Goal: Information Seeking & Learning: Compare options

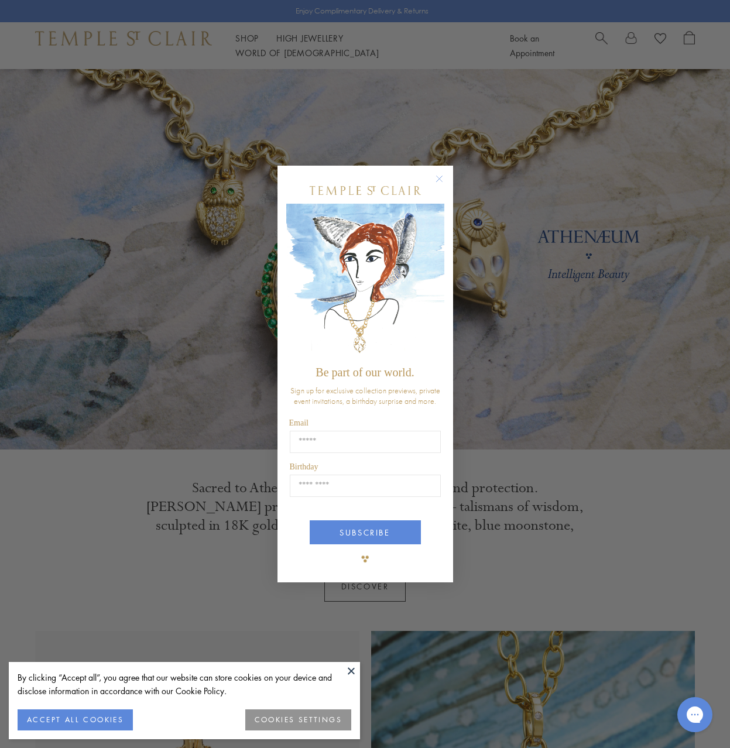
click at [436, 176] on circle "Close dialog" at bounding box center [439, 179] width 14 height 14
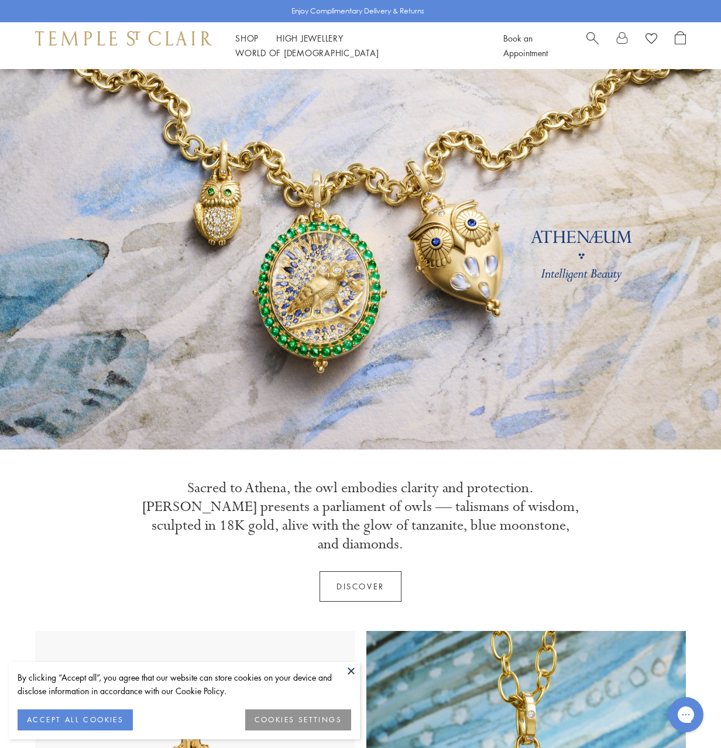
click at [117, 728] on button "ACCEPT ALL COOKIES" at bounding box center [75, 719] width 115 height 21
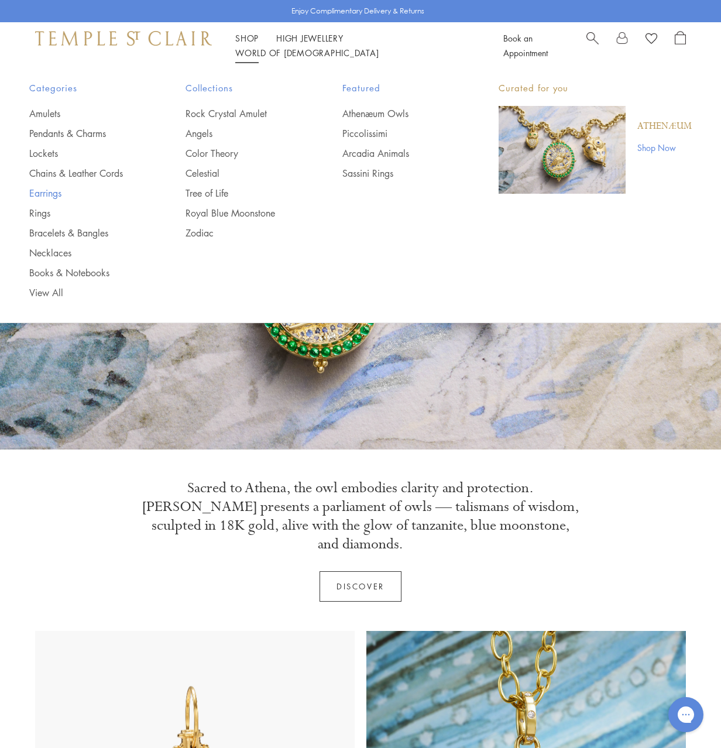
click at [40, 190] on link "Earrings" at bounding box center [83, 193] width 109 height 13
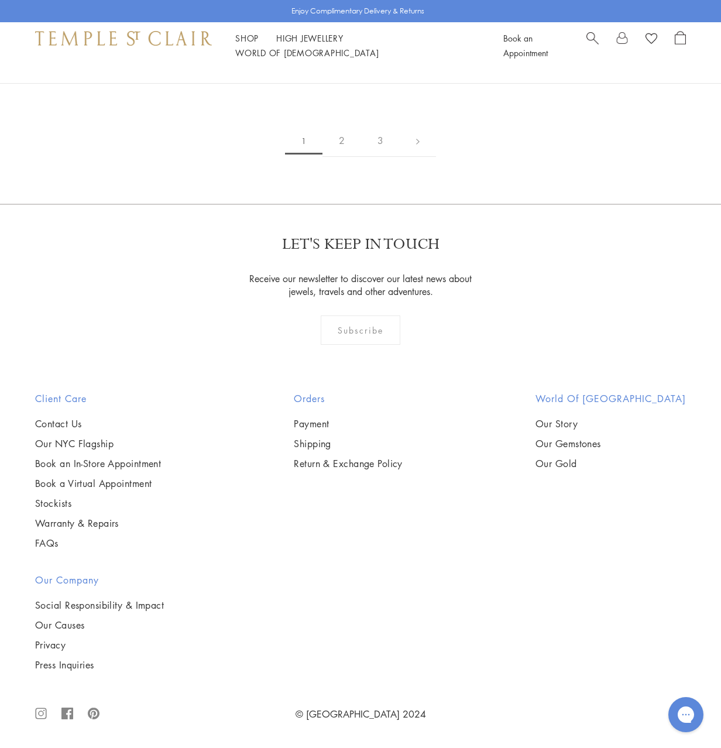
scroll to position [4800, 0]
click at [345, 157] on link "2" at bounding box center [342, 141] width 39 height 32
click at [402, 157] on link "3" at bounding box center [398, 141] width 39 height 32
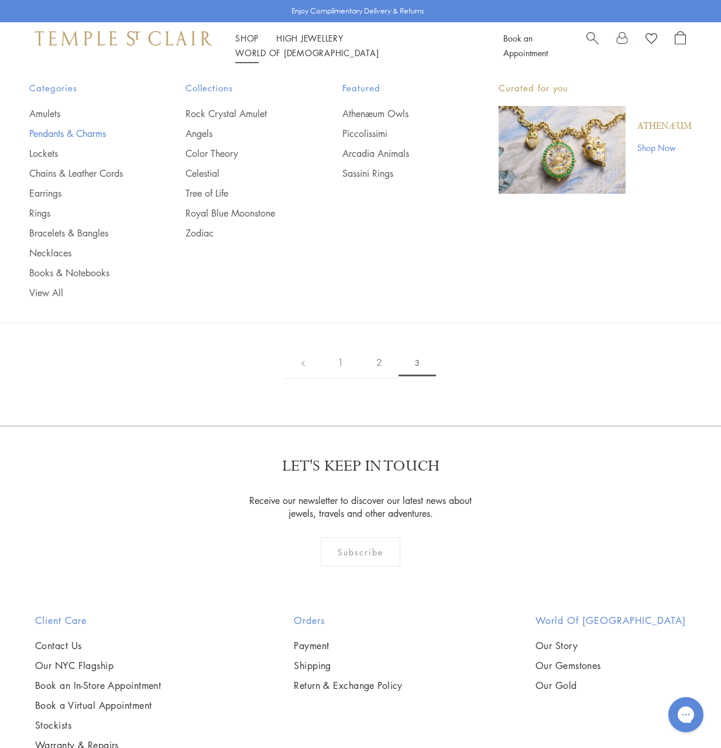
click at [88, 133] on link "Pendants & Charms" at bounding box center [83, 133] width 109 height 13
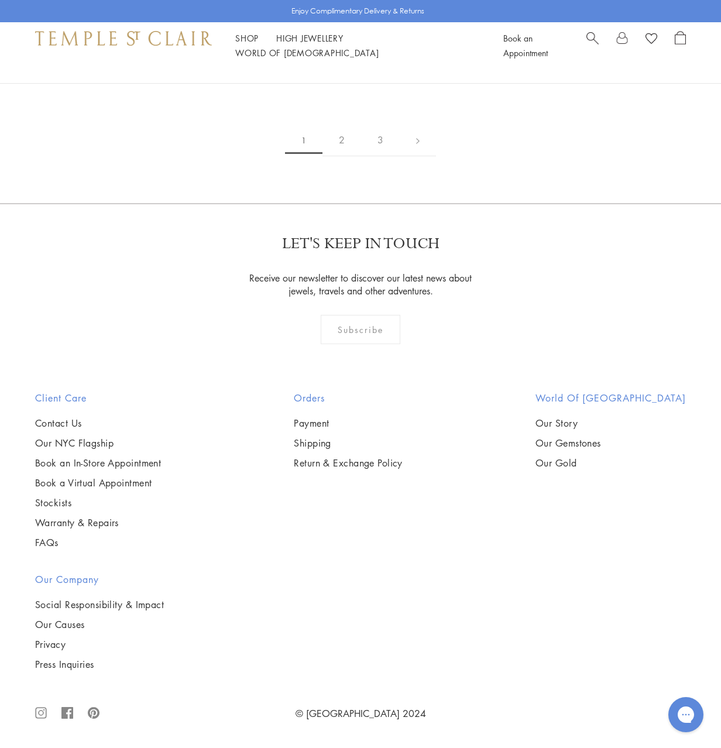
scroll to position [4329, 0]
click at [0, 0] on img at bounding box center [0, 0] width 0 height 0
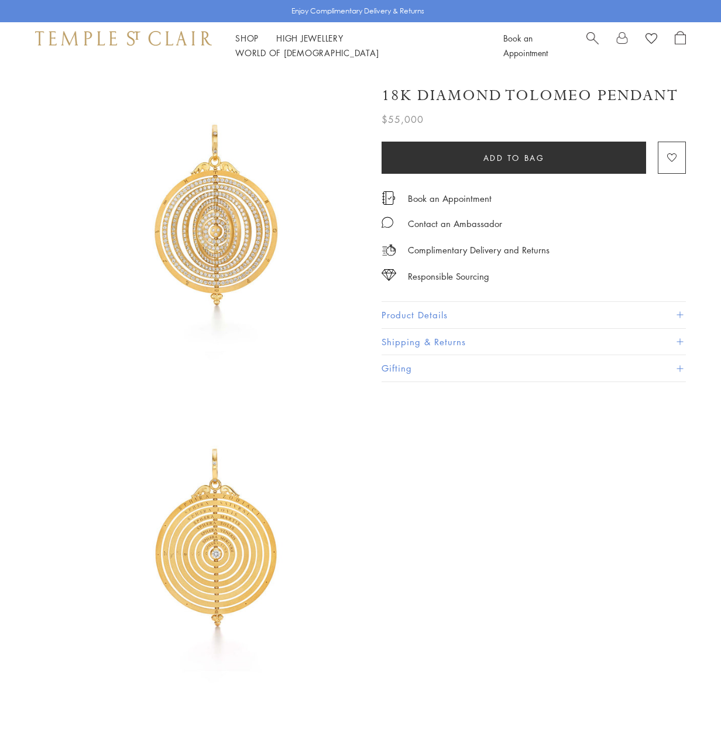
click at [423, 307] on button "Product Details" at bounding box center [534, 315] width 304 height 26
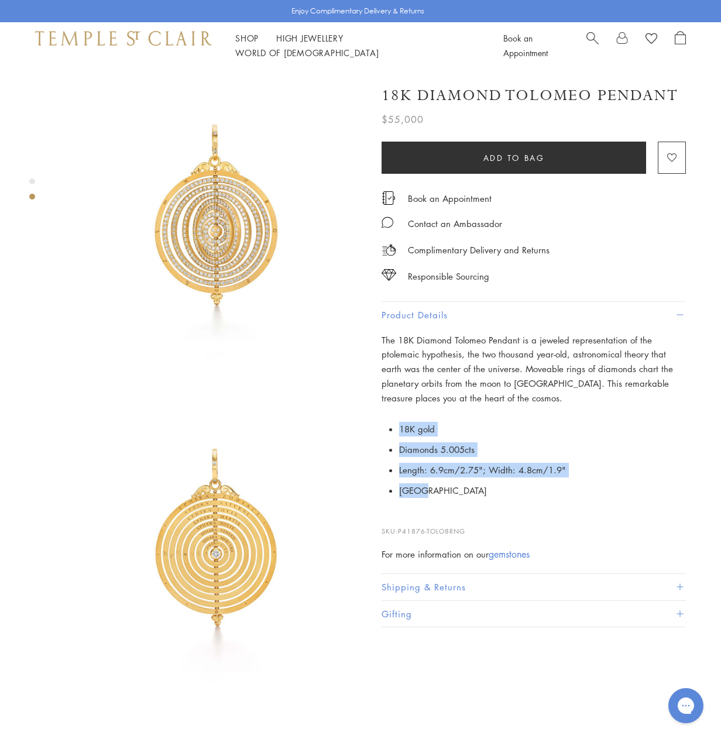
drag, startPoint x: 455, startPoint y: 484, endPoint x: 384, endPoint y: 426, distance: 91.6
click at [384, 426] on p "18K gold Diamonds 5.005cts Length: 6.9cm/2.75"; Width: 4.8cm/1.9" Italy" at bounding box center [534, 459] width 304 height 81
copy ul "18K gold Diamonds 5.005cts Length: 6.9cm/2.75"; Width: 4.8cm/1.9" Italy"
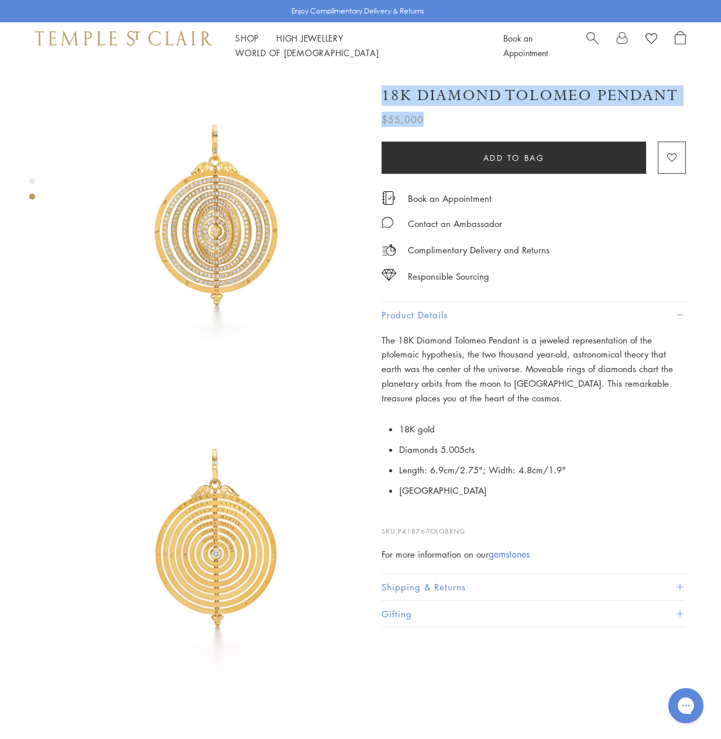
scroll to position [0, 2]
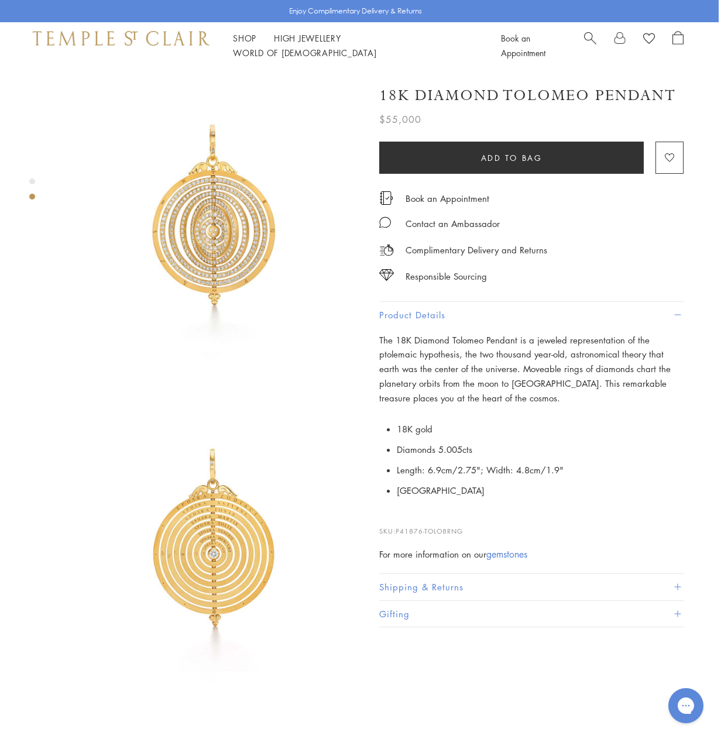
drag, startPoint x: 390, startPoint y: 93, endPoint x: 690, endPoint y: 91, distance: 299.7
click at [690, 91] on div "18K Diamond Tolomeo Pendant $55,000 The 18K Diamond Tolomeo Pendant is a jewele…" at bounding box center [549, 383] width 340 height 629
click at [502, 91] on h1 "18K Diamond Tolomeo Pendant" at bounding box center [527, 95] width 297 height 20
click at [501, 91] on h1 "18K Diamond Tolomeo Pendant" at bounding box center [527, 95] width 297 height 20
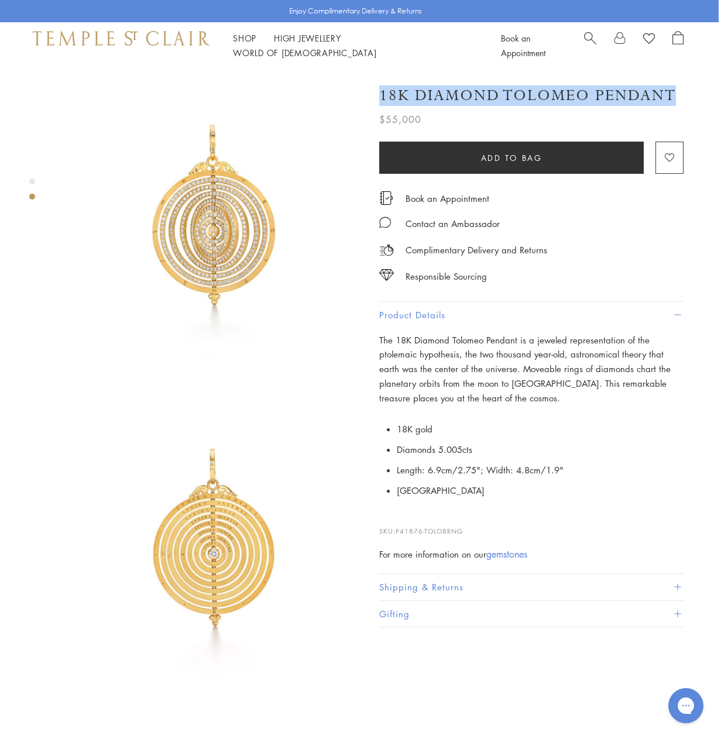
copy div "18K Diamond Tolomeo Pendant"
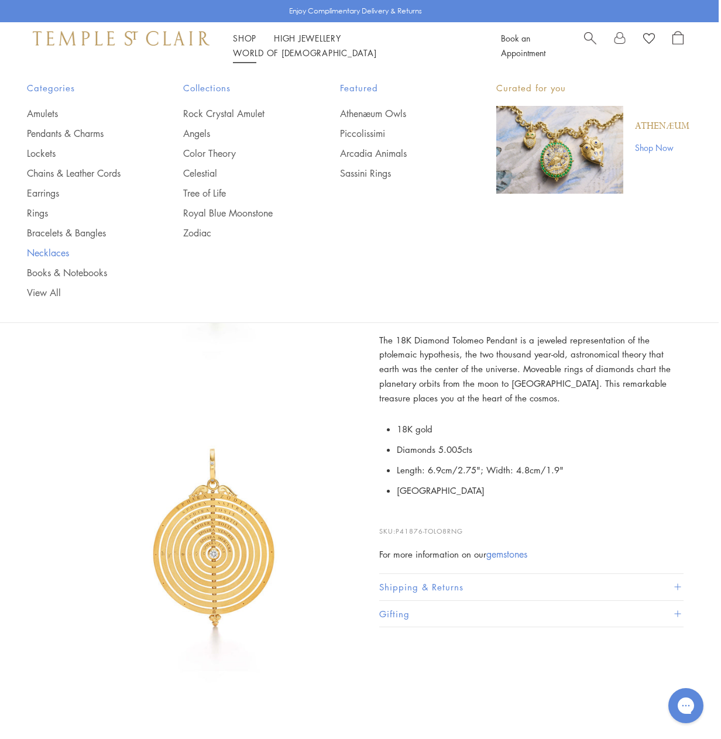
click at [56, 249] on link "Necklaces" at bounding box center [81, 252] width 109 height 13
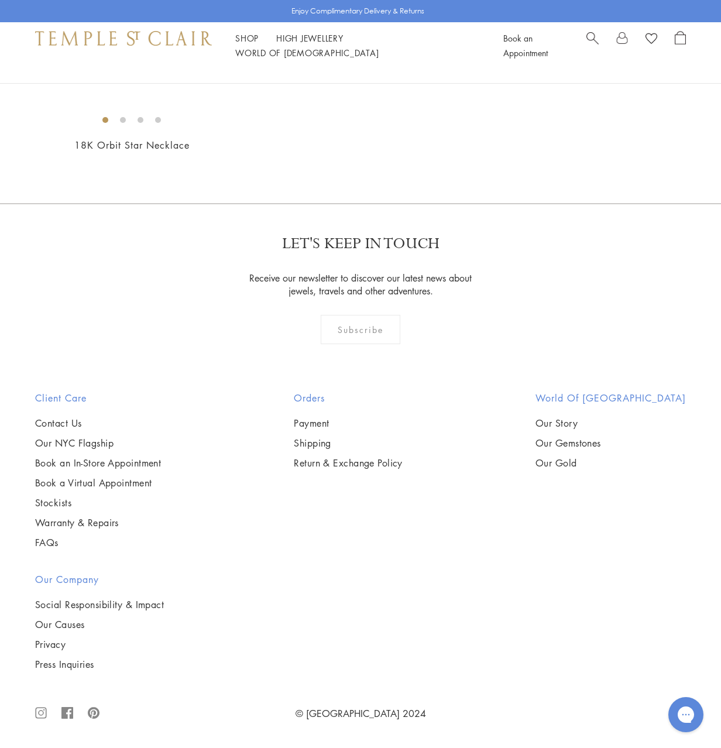
scroll to position [1463, 0]
click at [0, 0] on img at bounding box center [0, 0] width 0 height 0
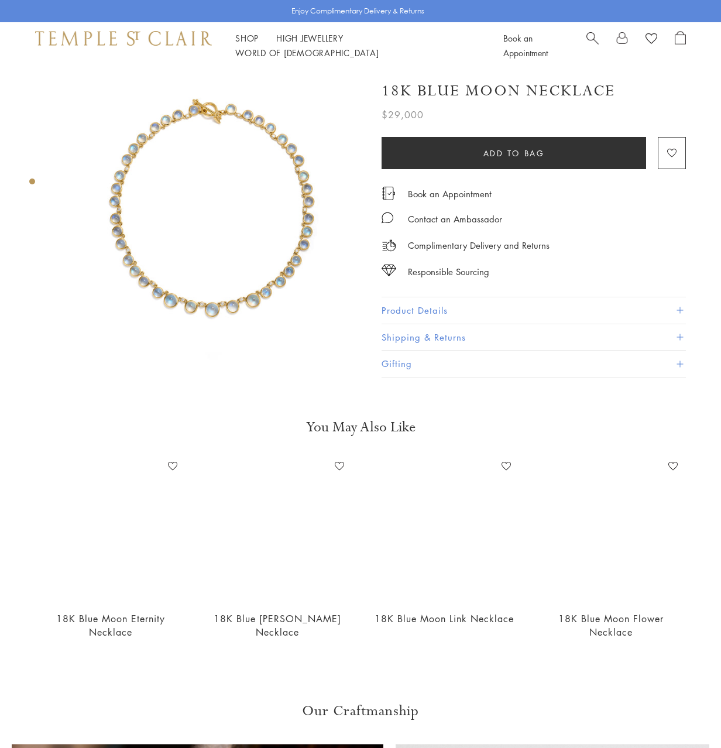
click at [452, 90] on h1 "18K Blue Moon Necklace" at bounding box center [499, 91] width 234 height 20
drag, startPoint x: 0, startPoint y: 0, endPoint x: 452, endPoint y: 91, distance: 461.6
click at [452, 91] on h1 "18K Blue Moon Necklace" at bounding box center [499, 91] width 234 height 20
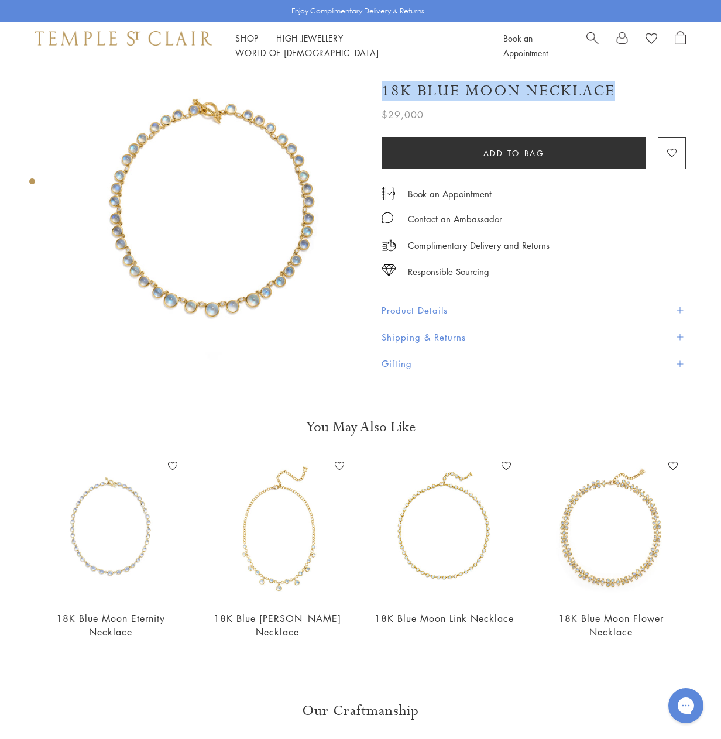
click at [424, 313] on button "Product Details" at bounding box center [534, 310] width 304 height 26
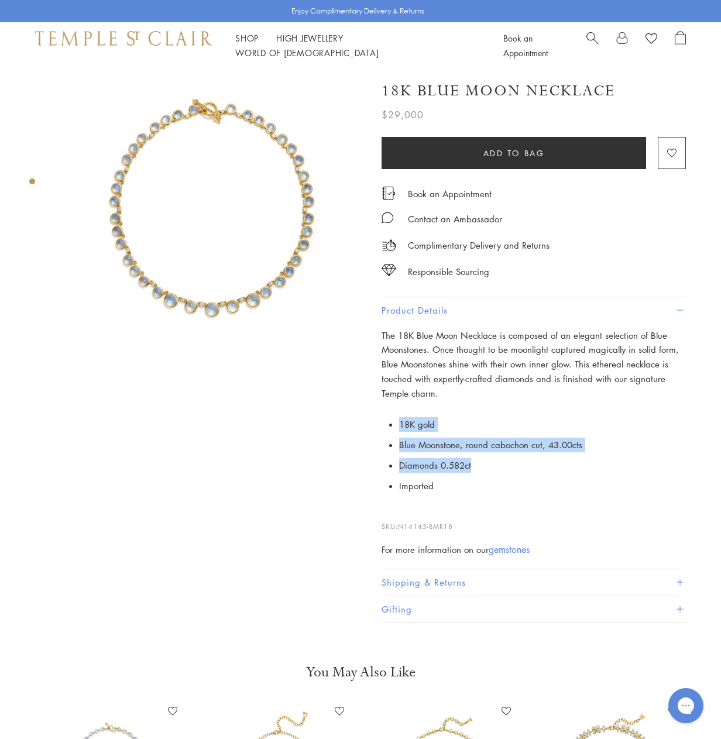
drag, startPoint x: 495, startPoint y: 464, endPoint x: 396, endPoint y: 422, distance: 107.8
click at [396, 422] on p "18K gold Blue Moonstone, round cabochon cut, 43.00cts Diamonds 0.582ct Imported" at bounding box center [534, 454] width 304 height 81
copy ul "18K gold Blue Moonstone, round cabochon cut, 43.00cts Diamonds 0.582ct"
click at [533, 465] on li "Diamonds 0.582ct" at bounding box center [542, 465] width 287 height 20
click at [434, 574] on button "Shipping & Returns" at bounding box center [534, 583] width 304 height 26
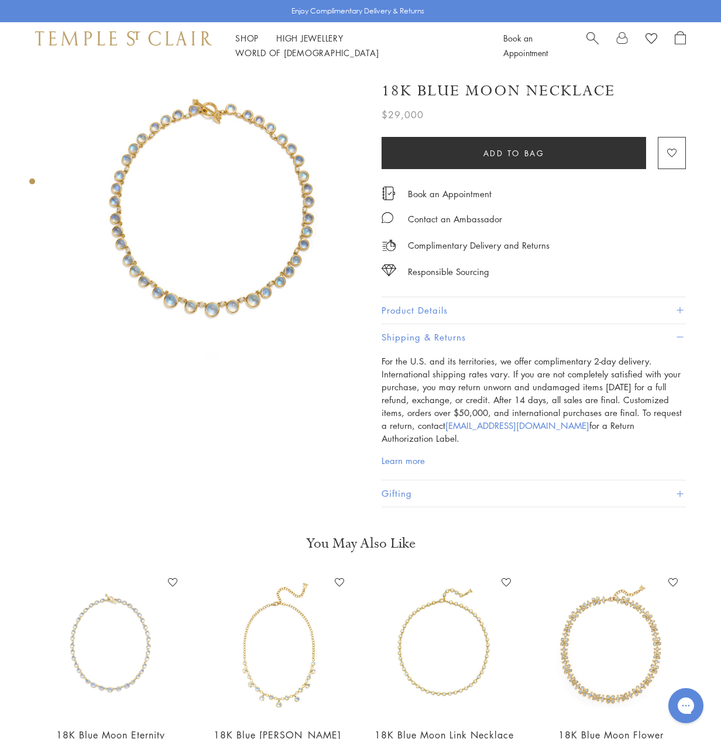
click at [423, 304] on button "Product Details" at bounding box center [534, 310] width 304 height 26
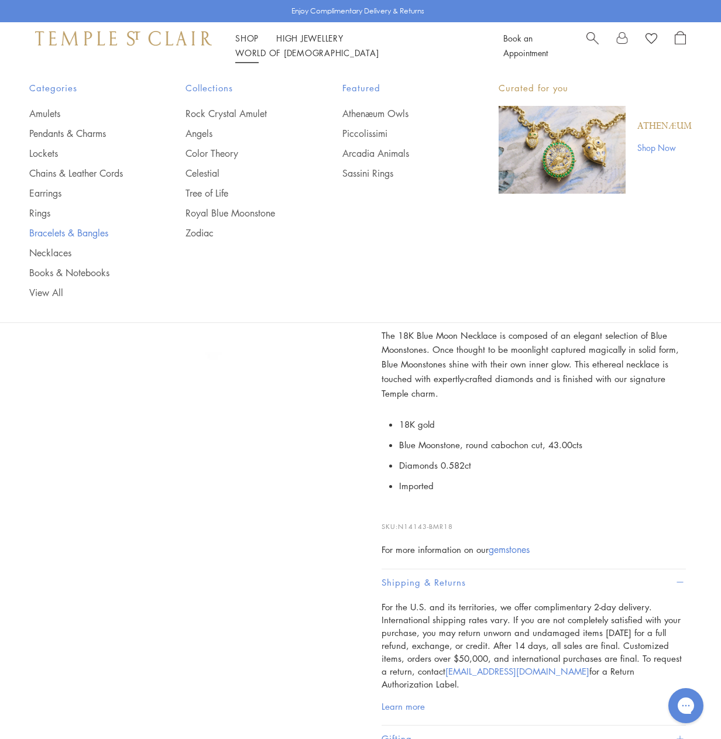
click at [57, 234] on link "Bracelets & Bangles" at bounding box center [83, 233] width 109 height 13
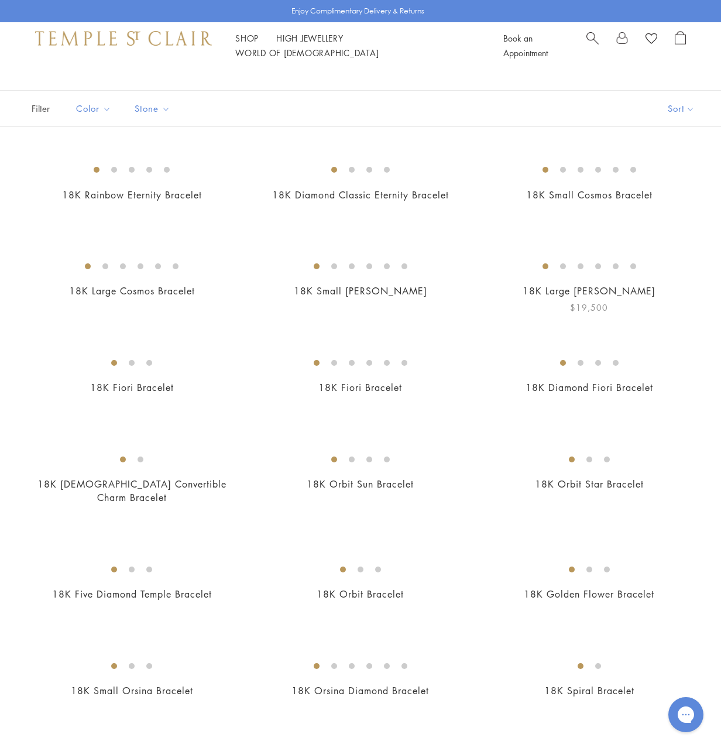
click at [0, 0] on img at bounding box center [0, 0] width 0 height 0
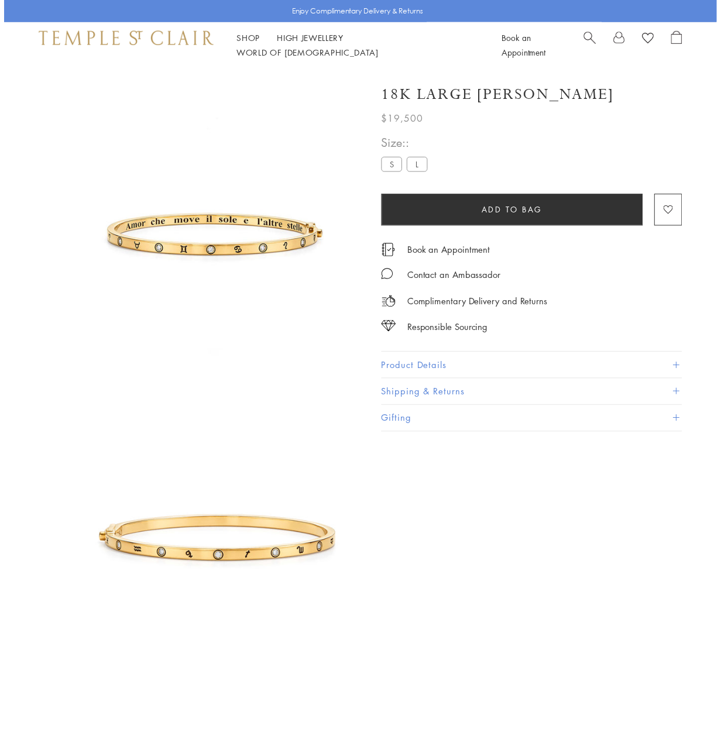
scroll to position [69, 0]
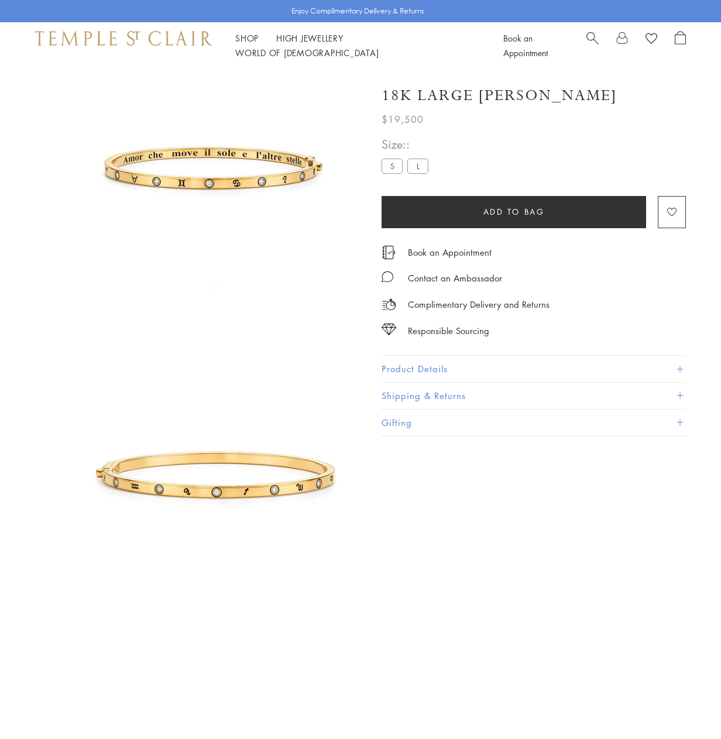
click at [438, 367] on button "Product Details" at bounding box center [534, 369] width 304 height 26
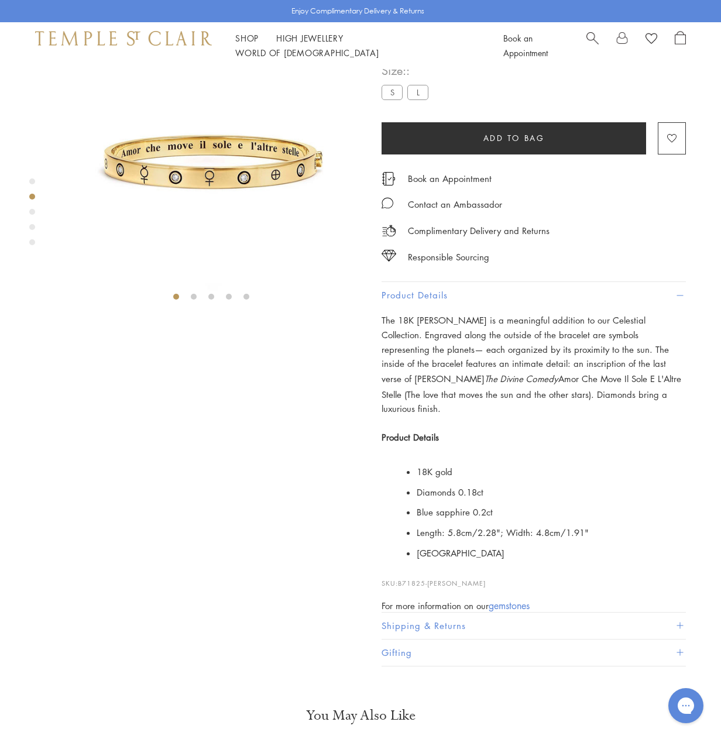
scroll to position [0, 0]
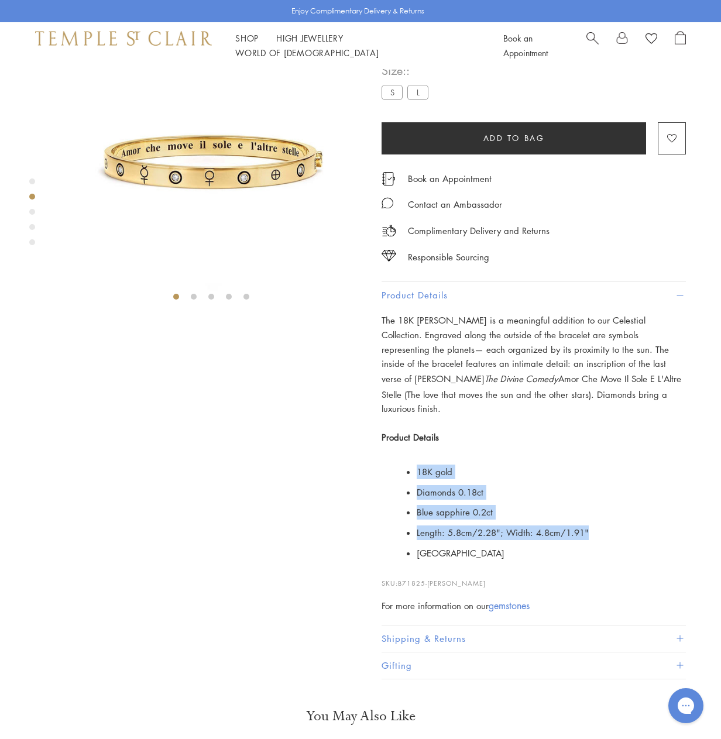
drag, startPoint x: 417, startPoint y: 527, endPoint x: 597, endPoint y: 593, distance: 191.3
click at [597, 564] on ul "18K gold Diamonds 0.18ct Blue sapphire 0.2ct Length: 5.8cm/2.28"; Width: 4.8cm/…" at bounding box center [542, 513] width 287 height 102
copy ul "18K gold Diamonds 0.18ct Blue sapphire 0.2ct Length: 5.8cm/2.28"; Width: 4.8cm/…"
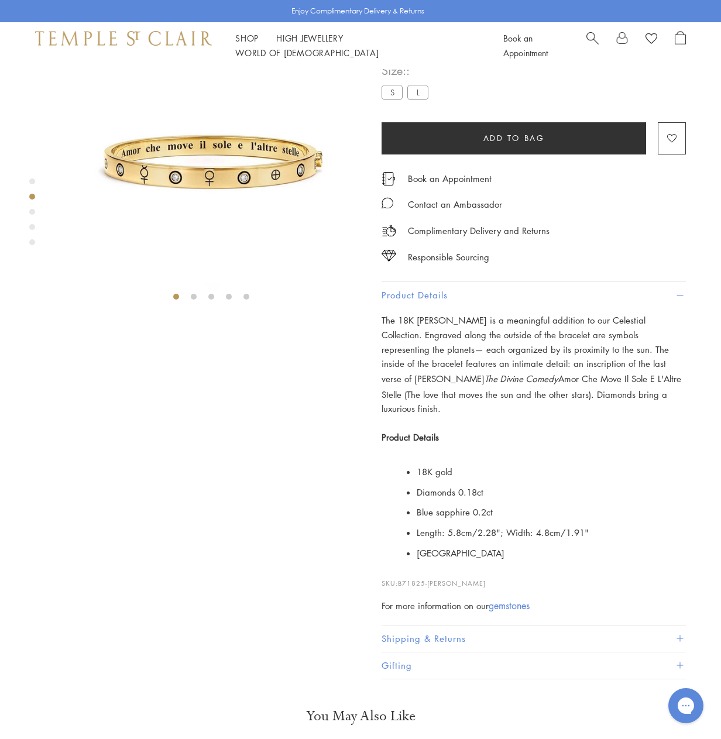
drag, startPoint x: 383, startPoint y: 93, endPoint x: 632, endPoint y: 100, distance: 248.3
click at [632, 32] on div "18K Large [PERSON_NAME]" at bounding box center [534, 22] width 304 height 20
